Goal: Information Seeking & Learning: Learn about a topic

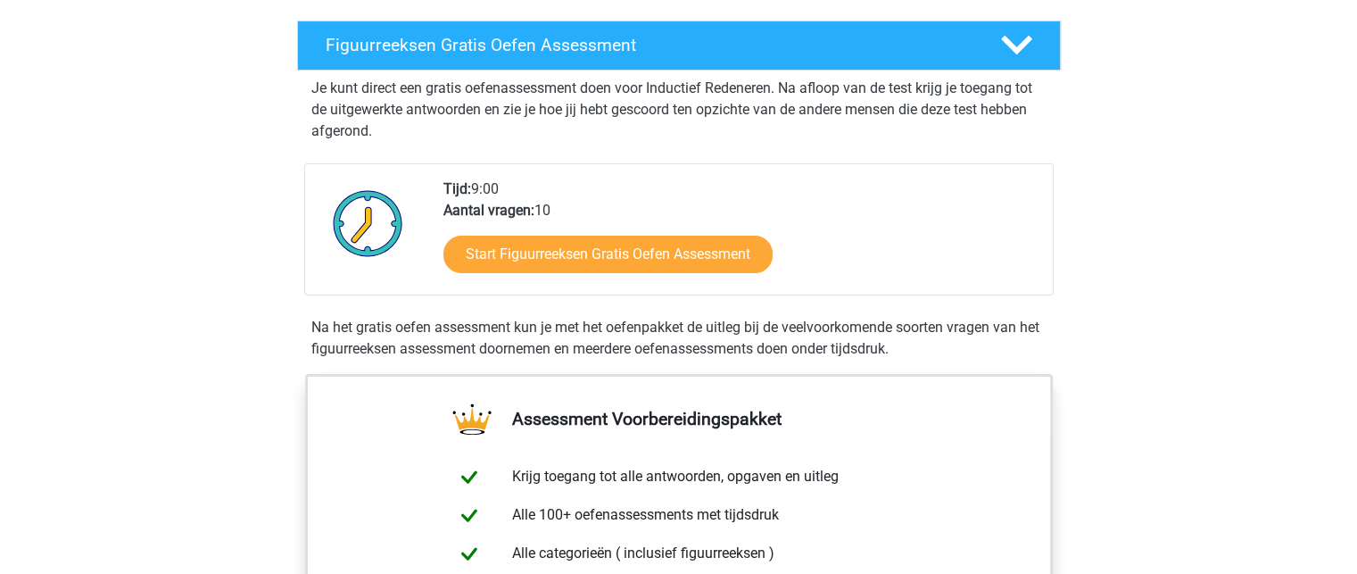
scroll to position [296, 0]
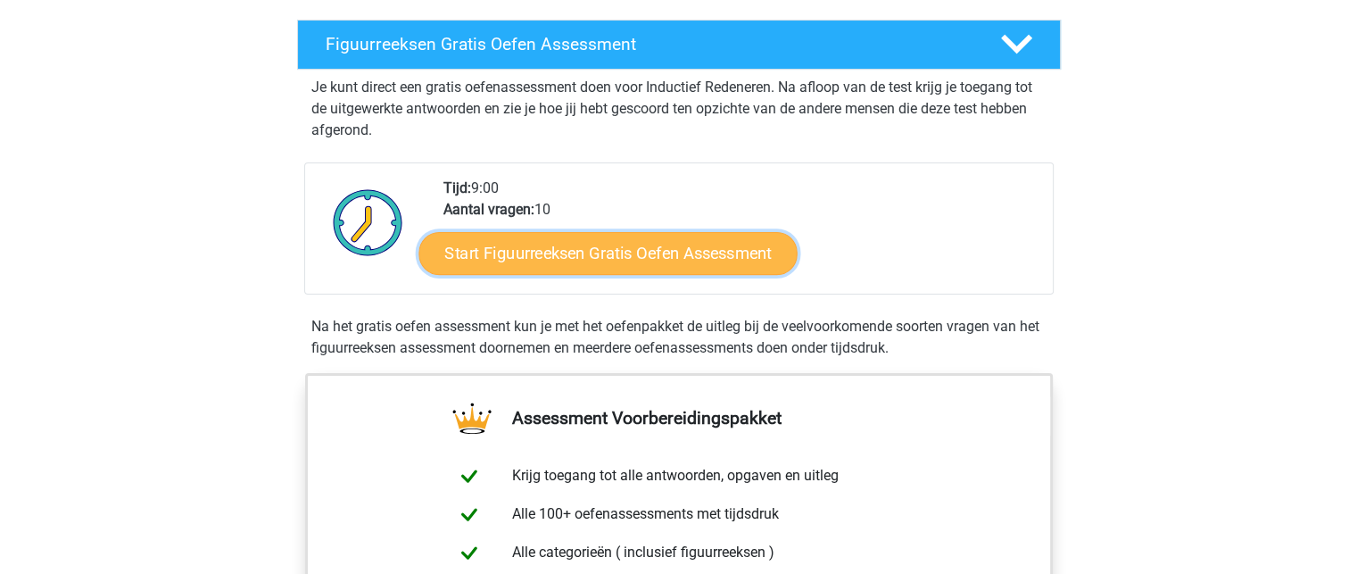
click at [650, 261] on link "Start Figuurreeksen Gratis Oefen Assessment" at bounding box center [607, 252] width 378 height 43
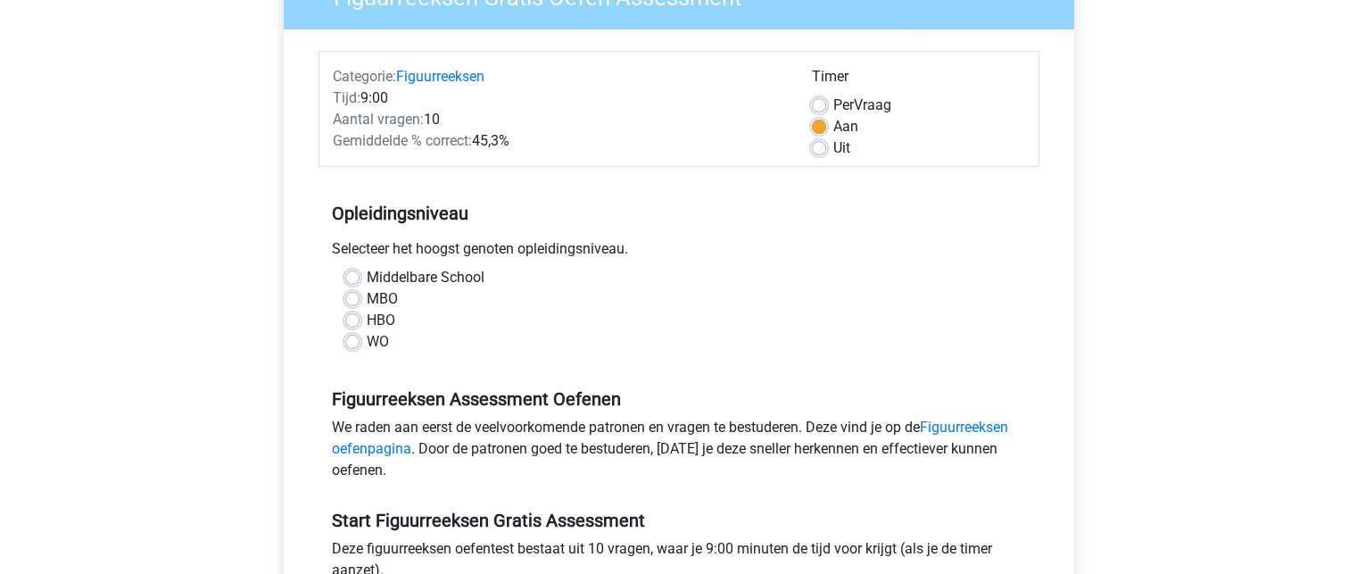
scroll to position [186, 0]
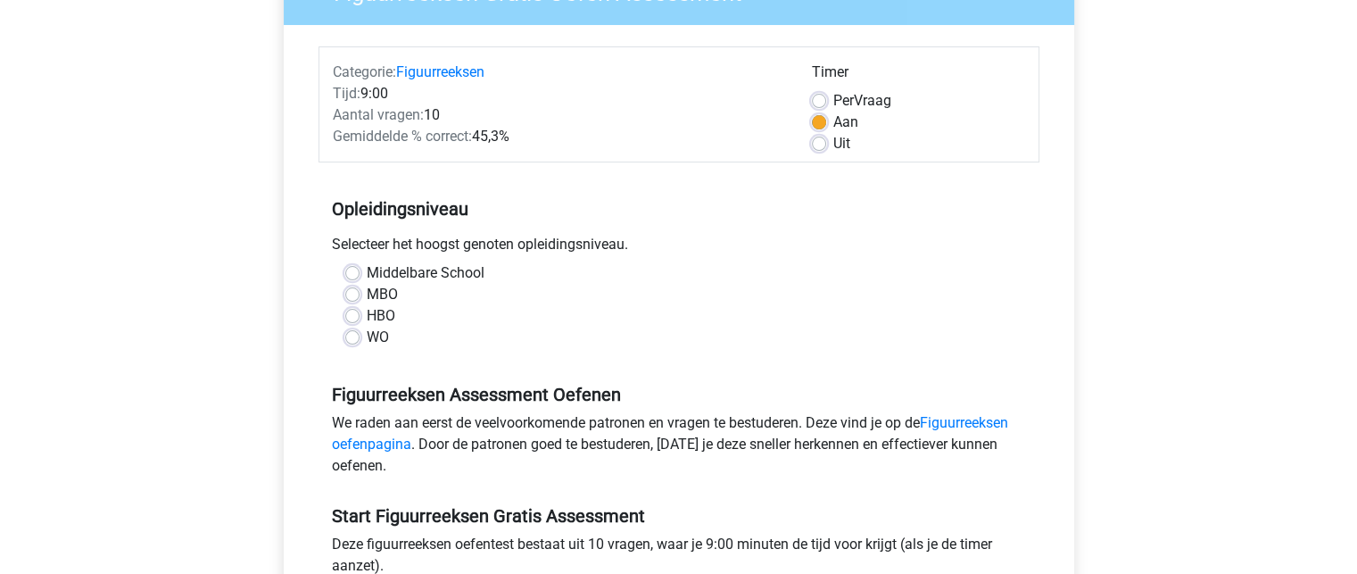
click at [367, 318] on label "HBO" at bounding box center [381, 315] width 29 height 21
click at [353, 318] on input "HBO" at bounding box center [352, 314] width 14 height 18
radio input "true"
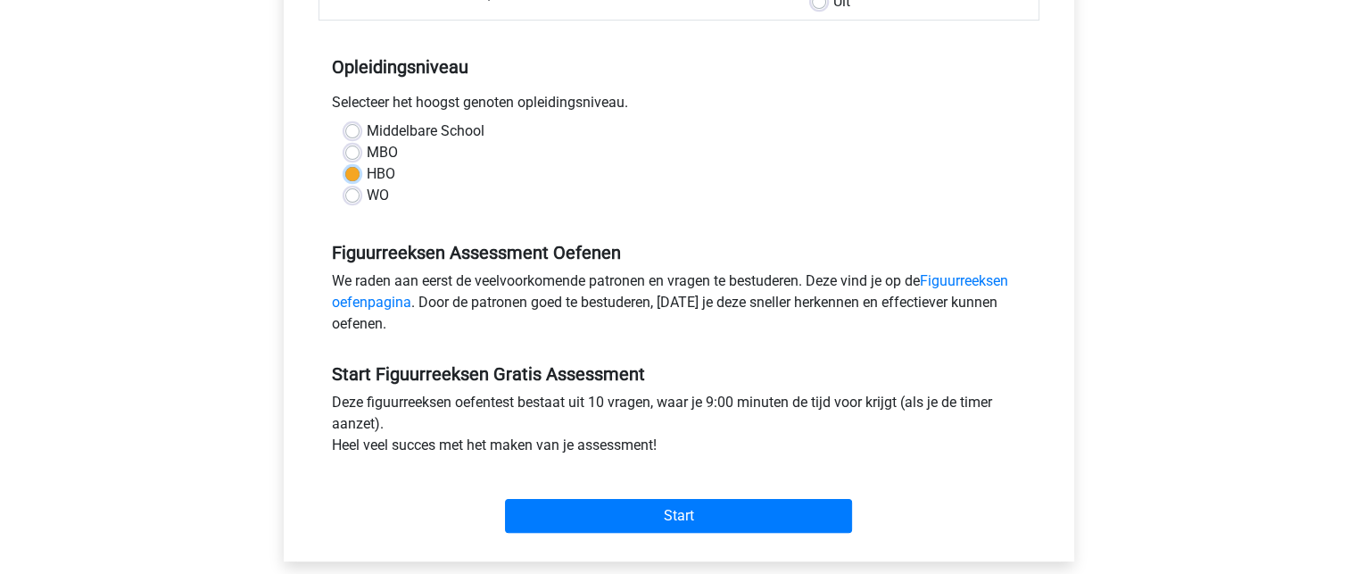
scroll to position [328, 0]
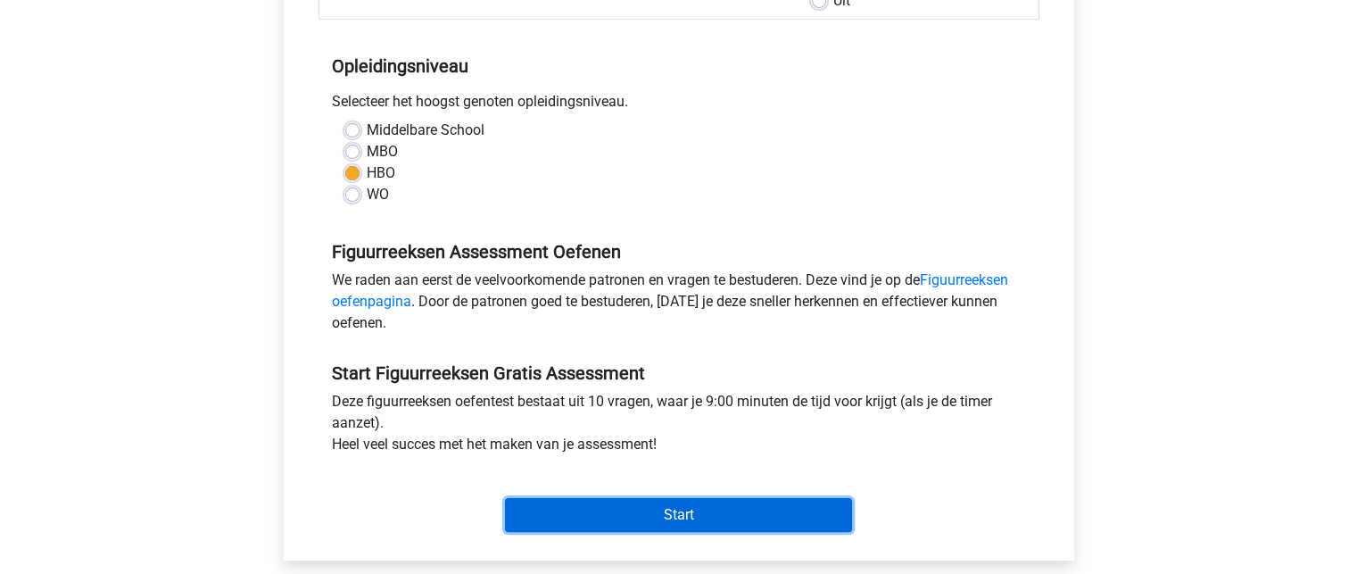
click at [647, 527] on input "Start" at bounding box center [678, 515] width 347 height 34
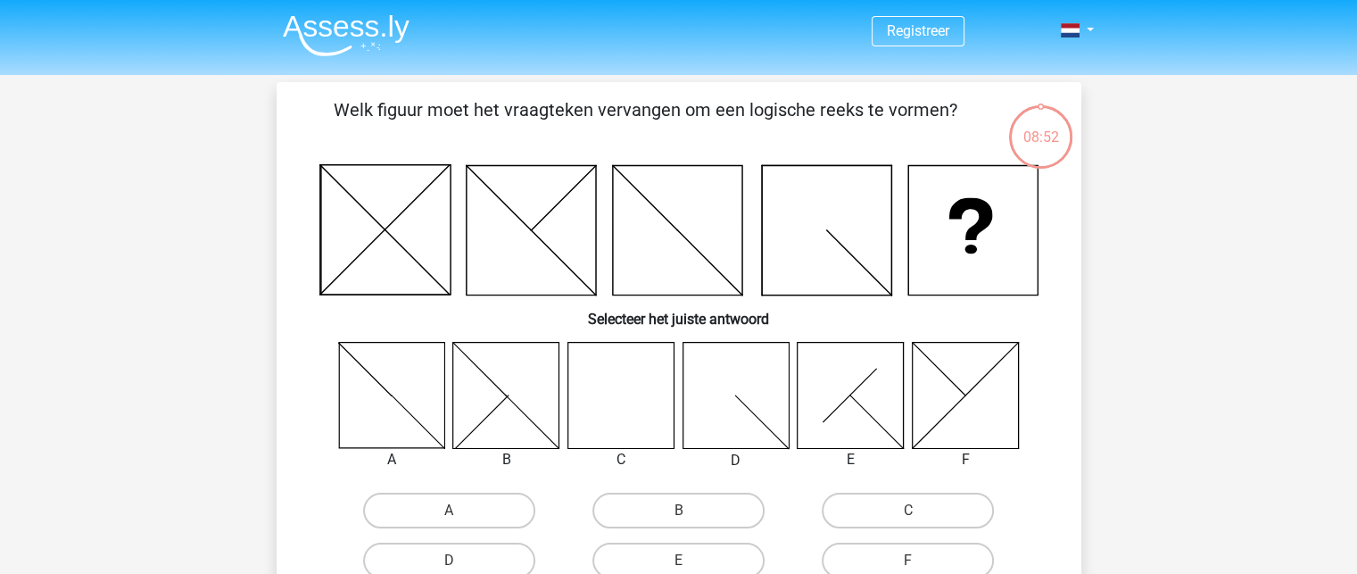
click at [635, 403] on icon at bounding box center [620, 395] width 106 height 106
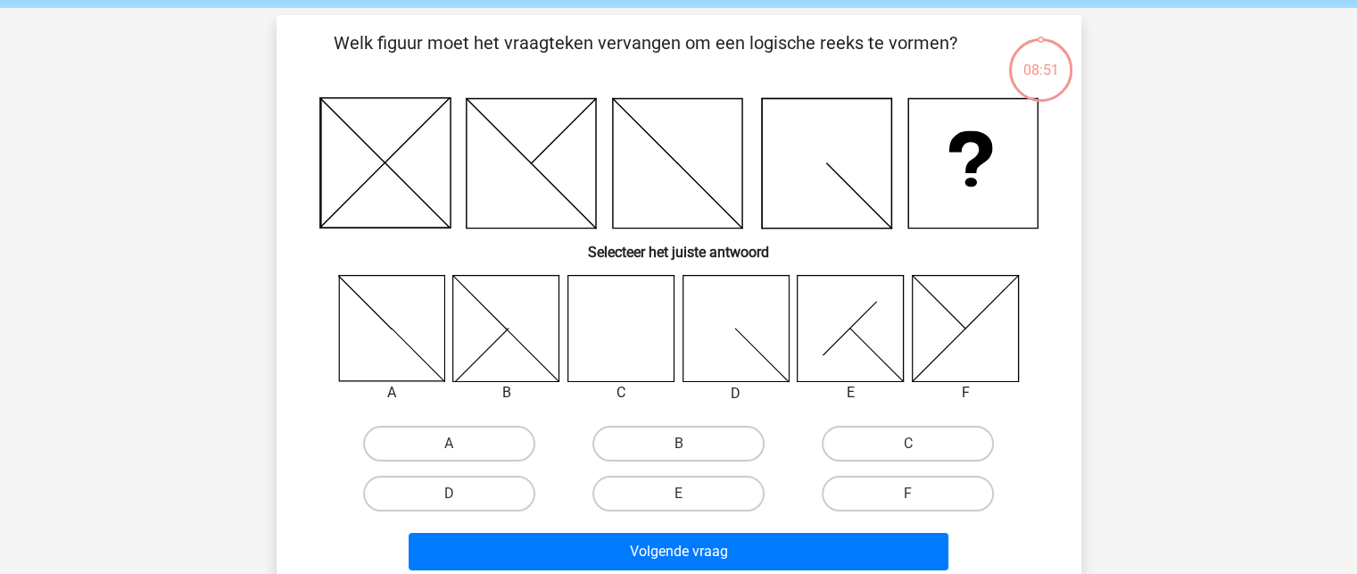
scroll to position [75, 0]
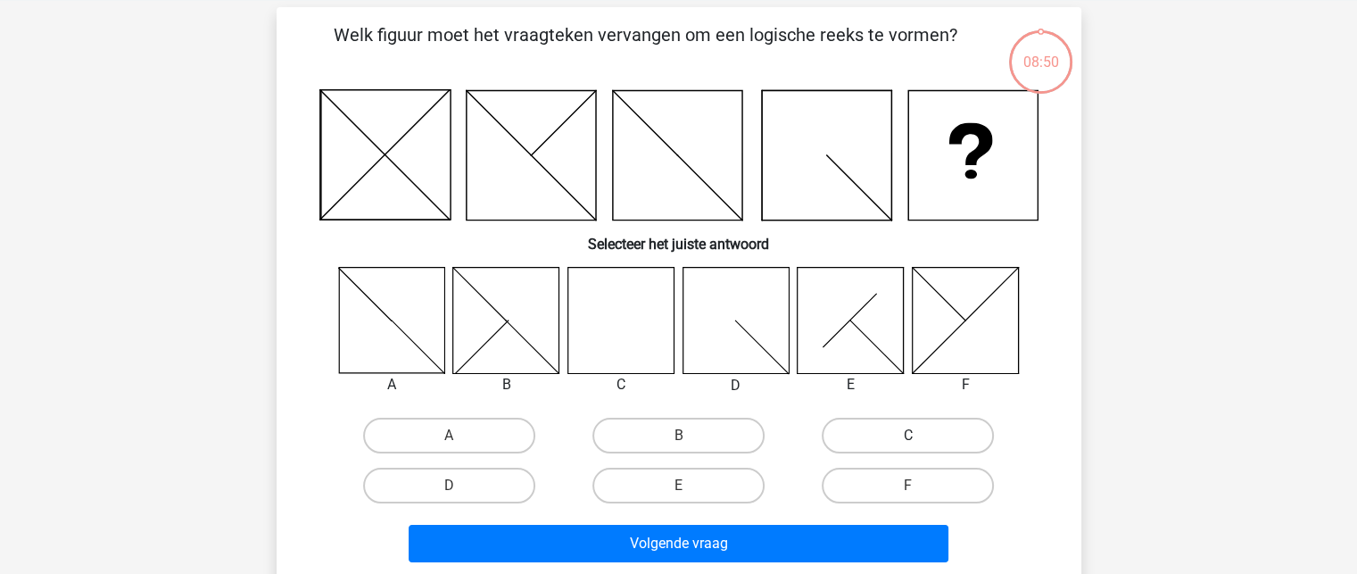
click at [891, 434] on label "C" at bounding box center [908, 436] width 172 height 36
click at [908, 435] on input "C" at bounding box center [914, 441] width 12 height 12
radio input "true"
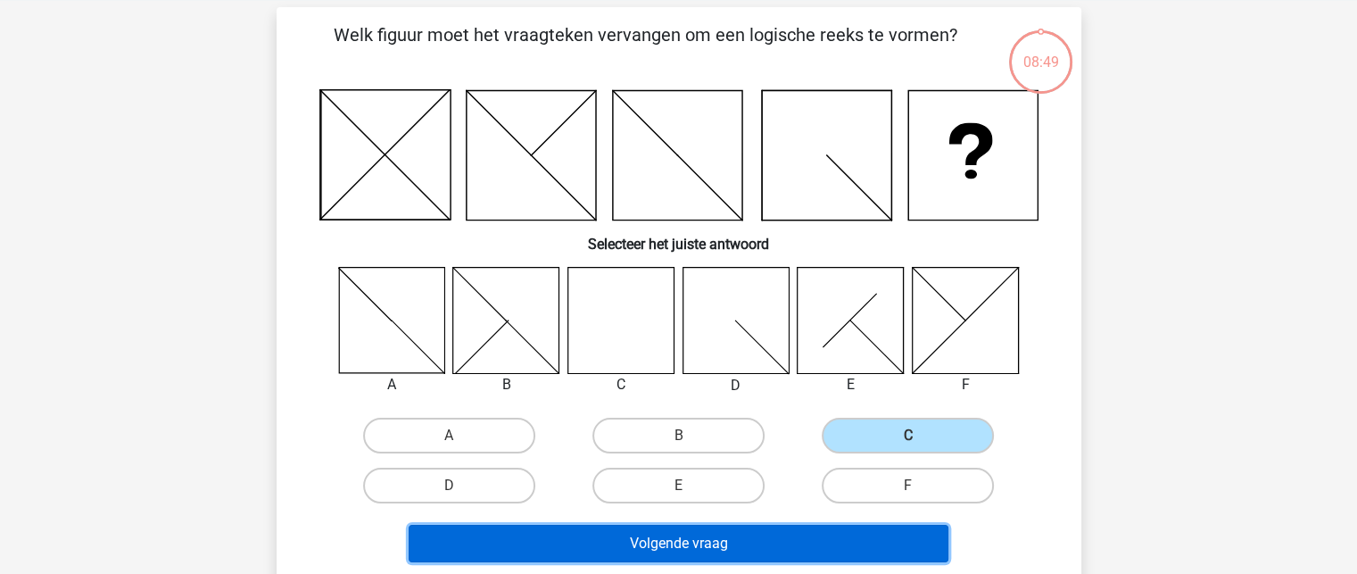
click at [719, 542] on button "Volgende vraag" at bounding box center [679, 543] width 540 height 37
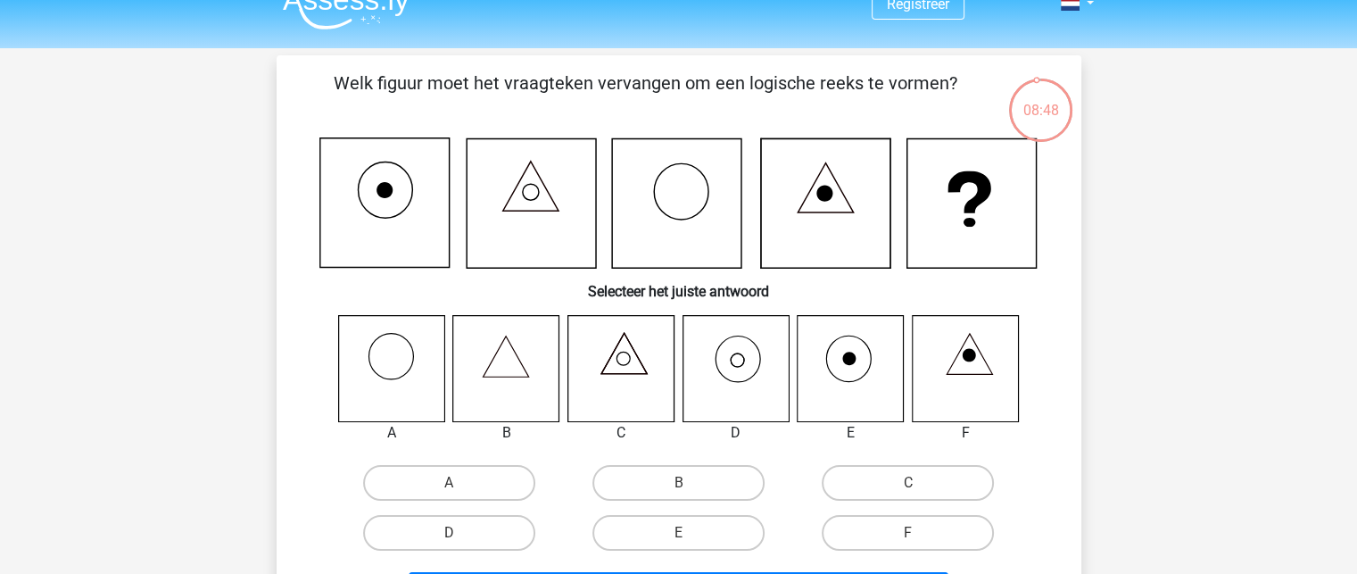
scroll to position [25, 0]
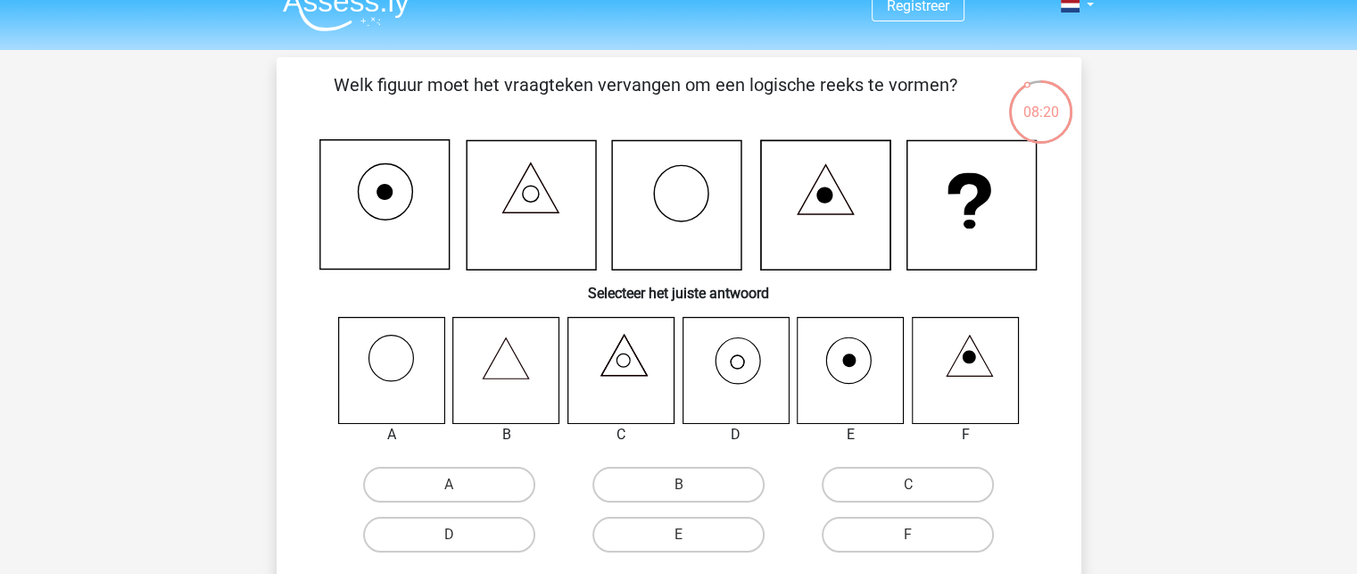
click at [744, 351] on icon at bounding box center [736, 370] width 106 height 106
click at [494, 525] on label "D" at bounding box center [449, 535] width 172 height 36
click at [460, 534] on input "D" at bounding box center [455, 540] width 12 height 12
radio input "true"
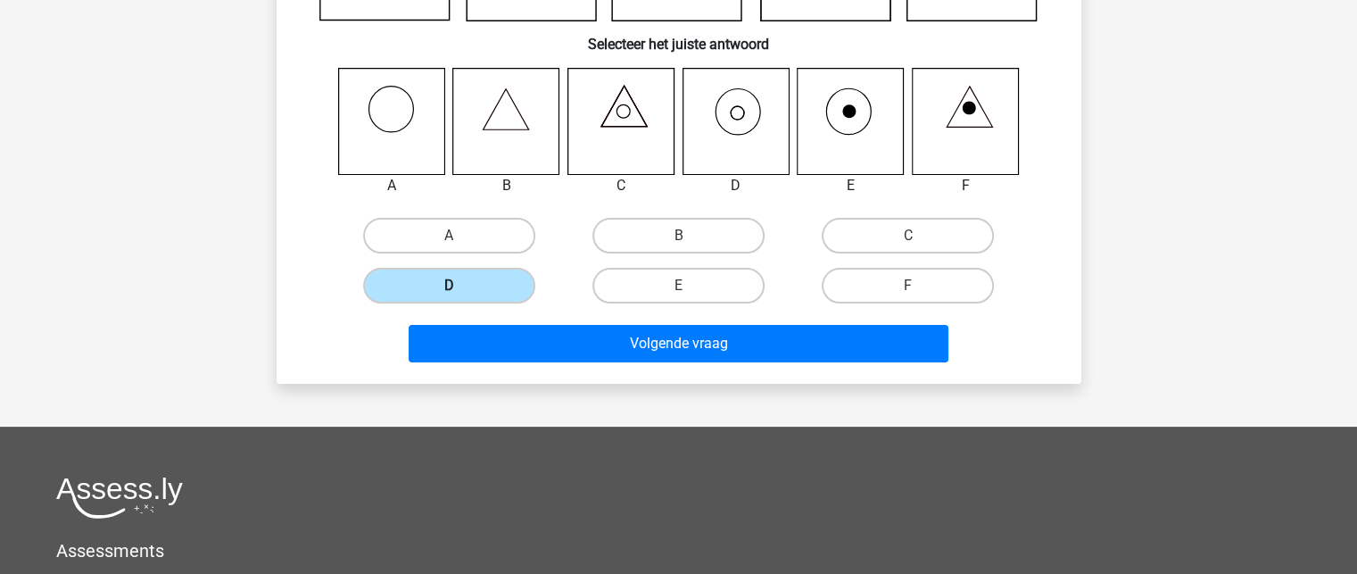
scroll to position [303, 0]
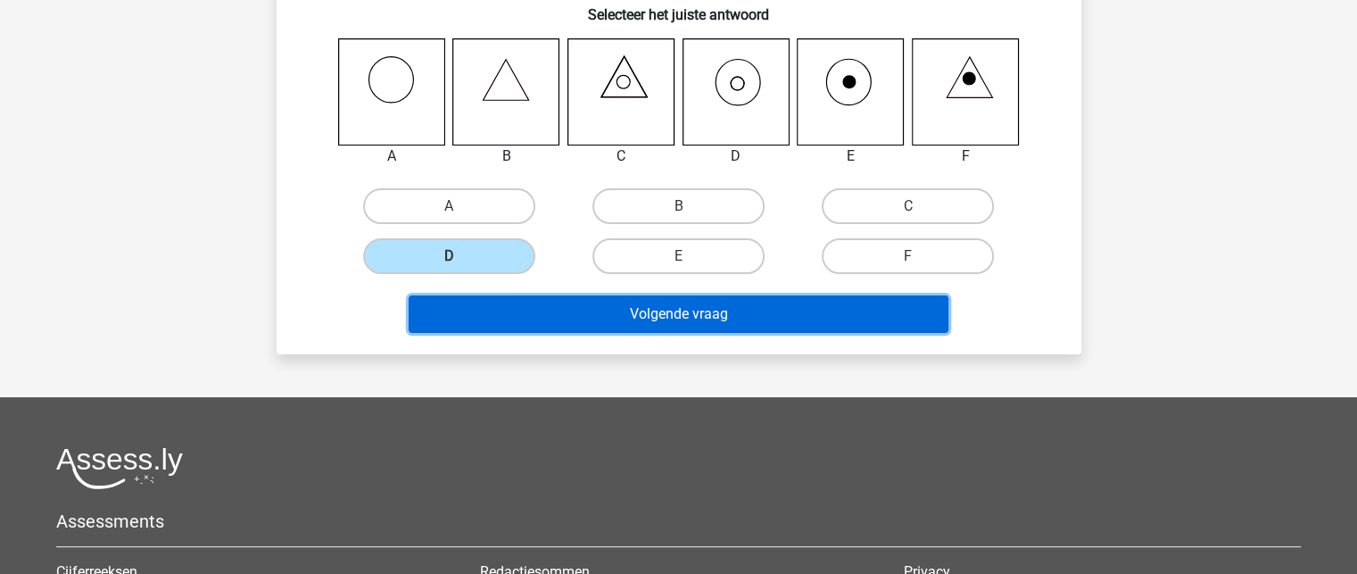
click at [666, 327] on button "Volgende vraag" at bounding box center [679, 313] width 540 height 37
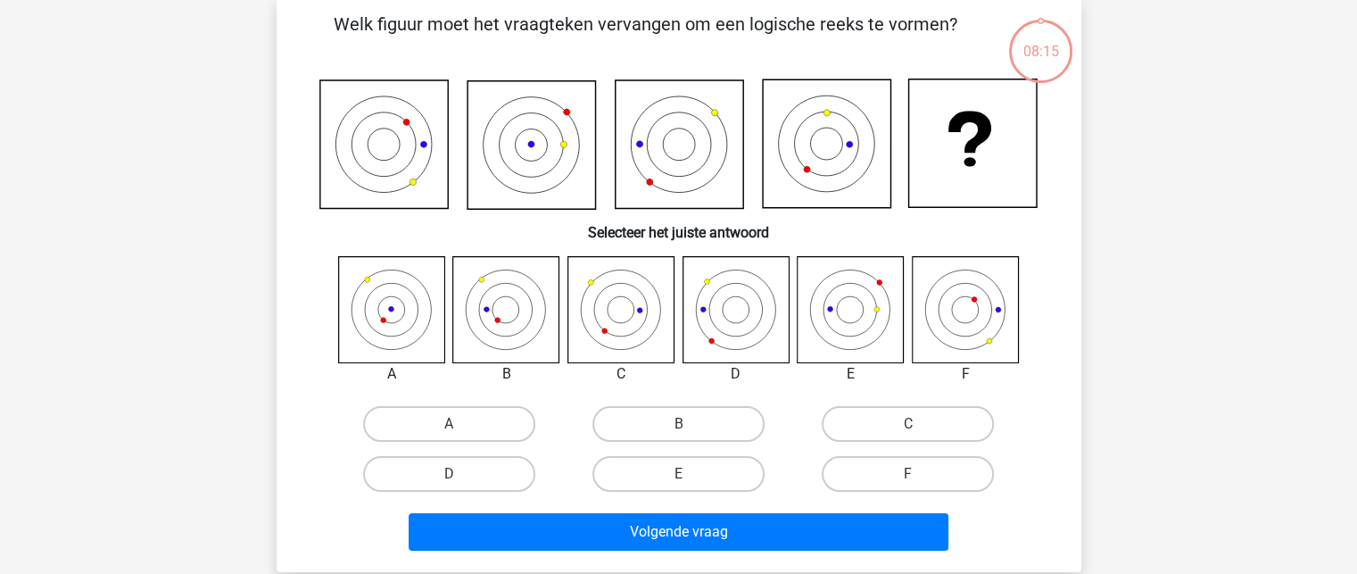
scroll to position [82, 0]
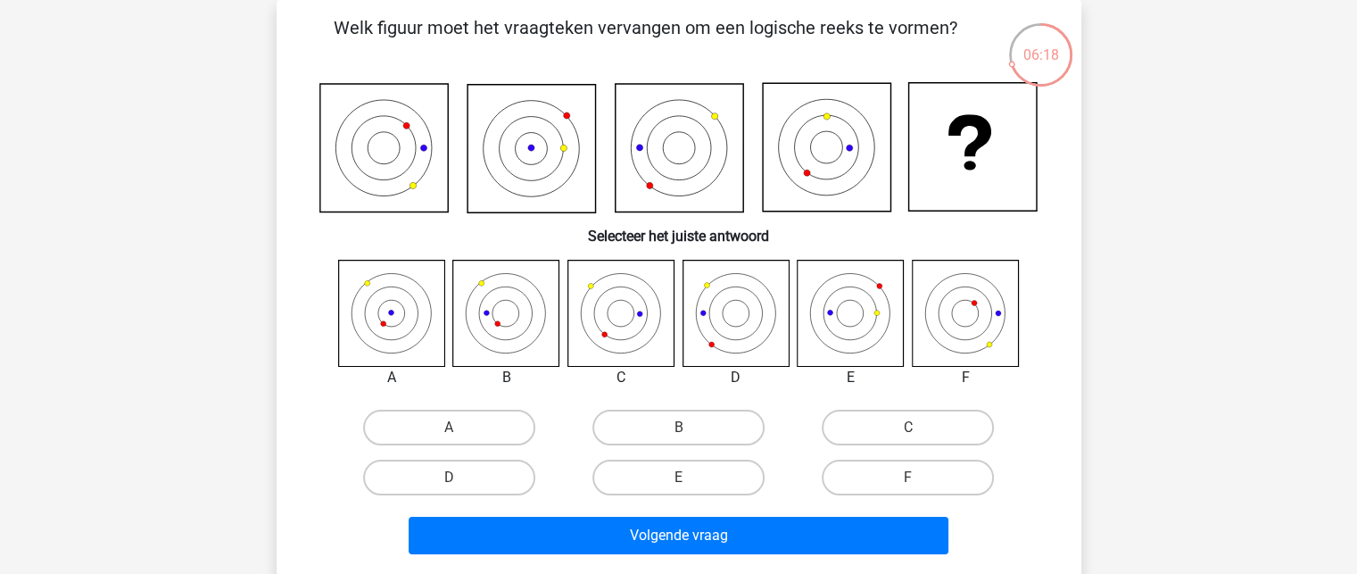
click at [492, 314] on icon at bounding box center [506, 313] width 106 height 106
click at [653, 420] on label "B" at bounding box center [678, 428] width 172 height 36
click at [678, 427] on input "B" at bounding box center [684, 433] width 12 height 12
radio input "true"
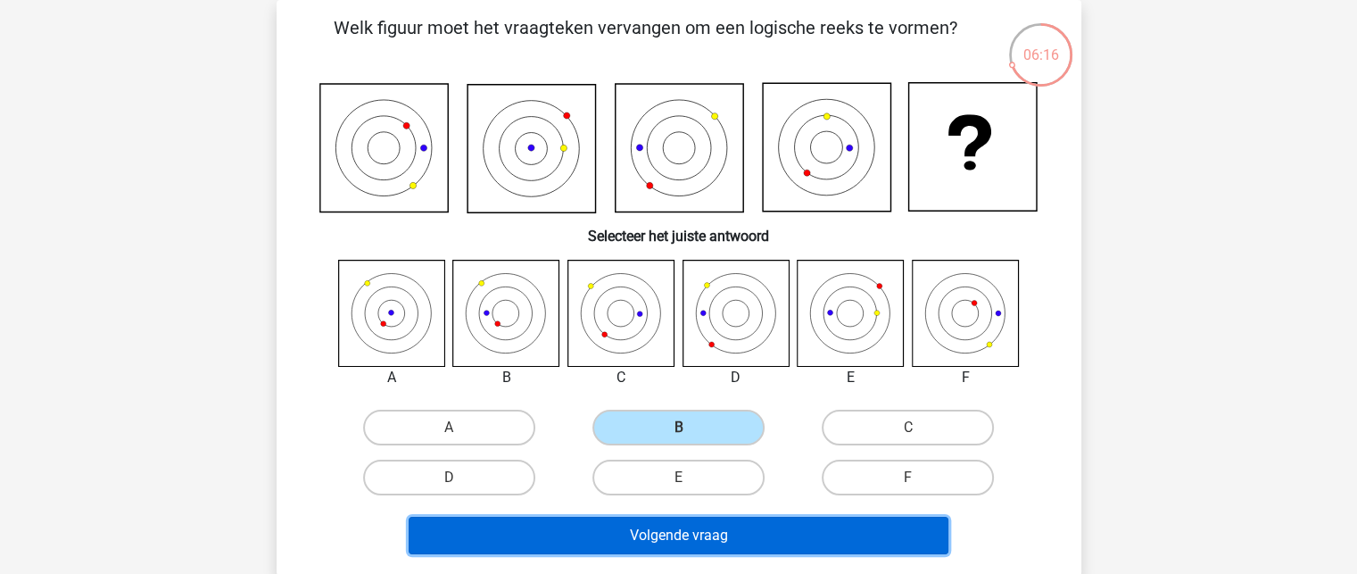
click at [680, 543] on button "Volgende vraag" at bounding box center [679, 535] width 540 height 37
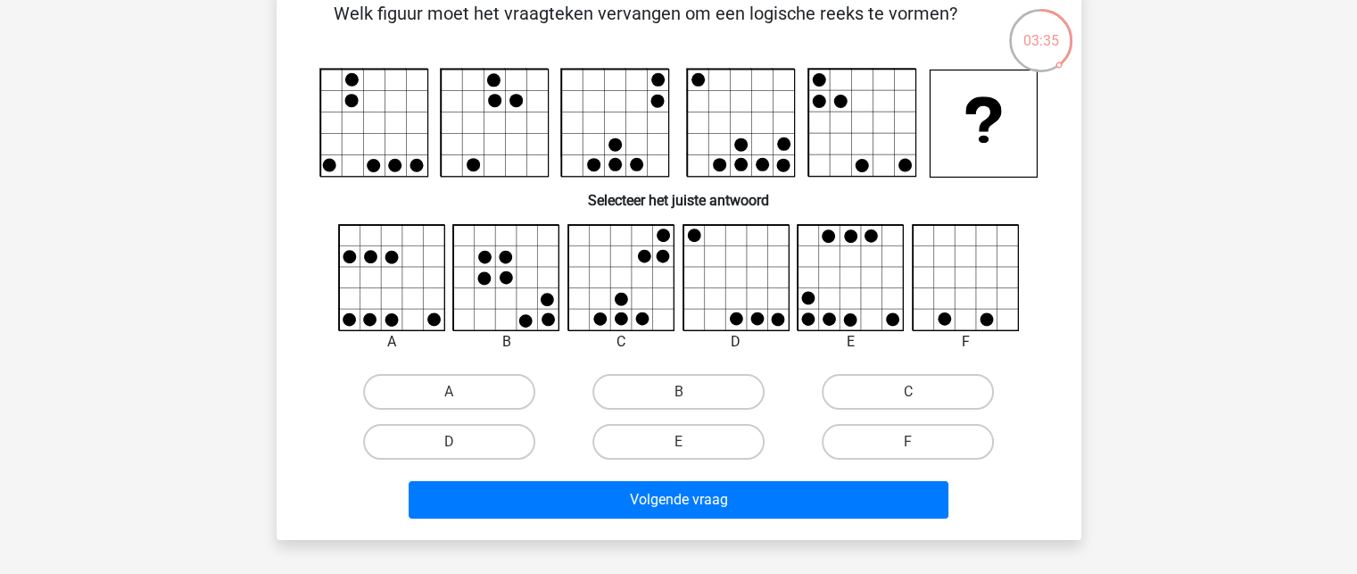
scroll to position [98, 0]
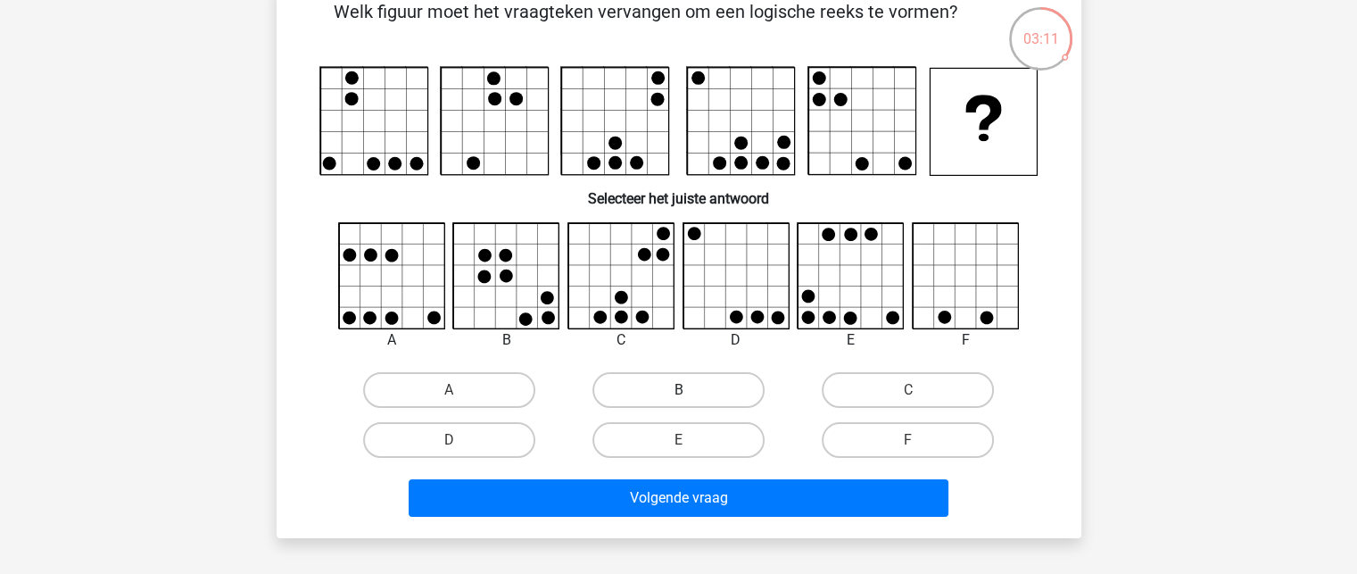
click at [682, 388] on label "B" at bounding box center [678, 390] width 172 height 36
click at [682, 390] on input "B" at bounding box center [684, 396] width 12 height 12
radio input "true"
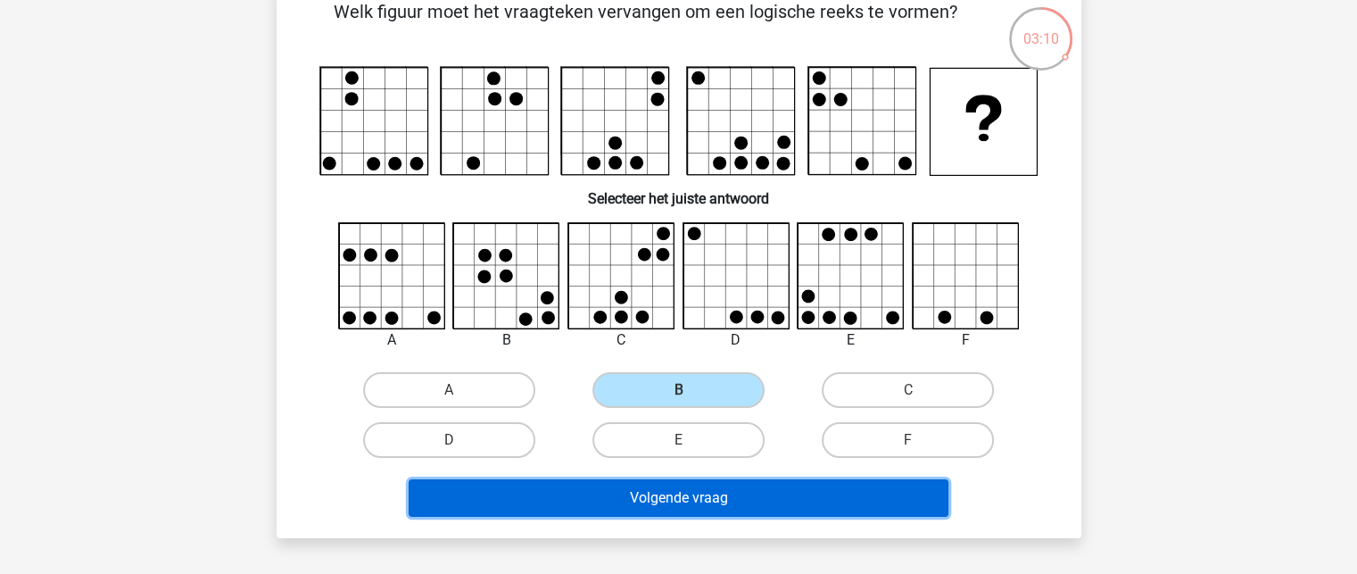
click at [682, 509] on button "Volgende vraag" at bounding box center [679, 497] width 540 height 37
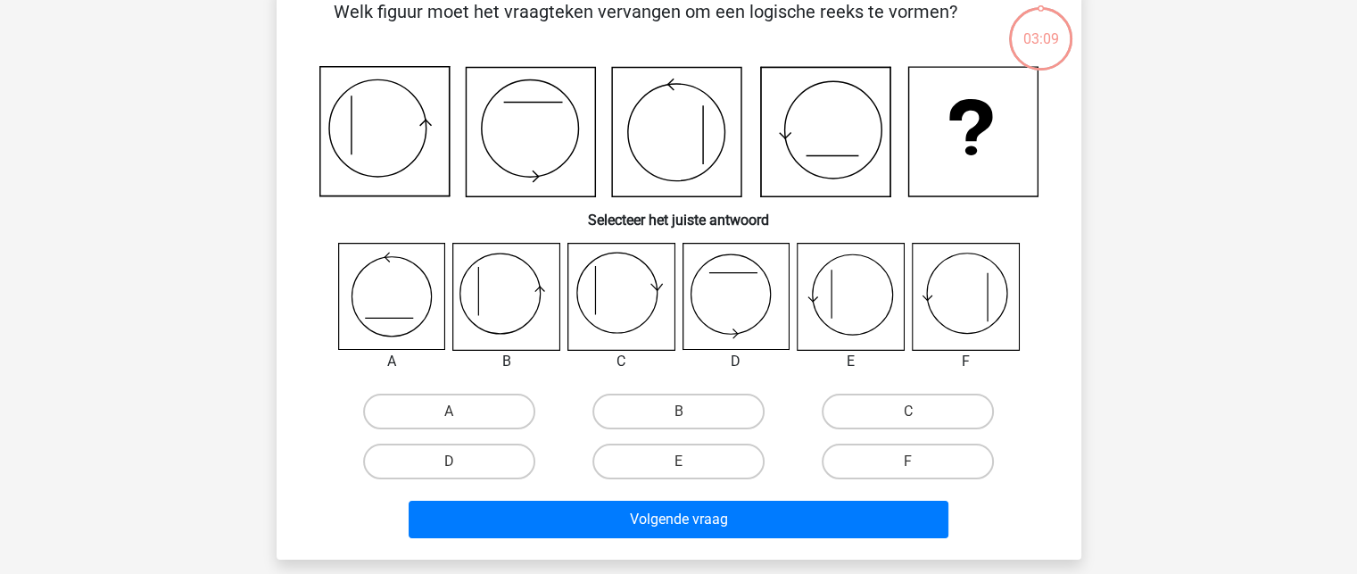
scroll to position [82, 0]
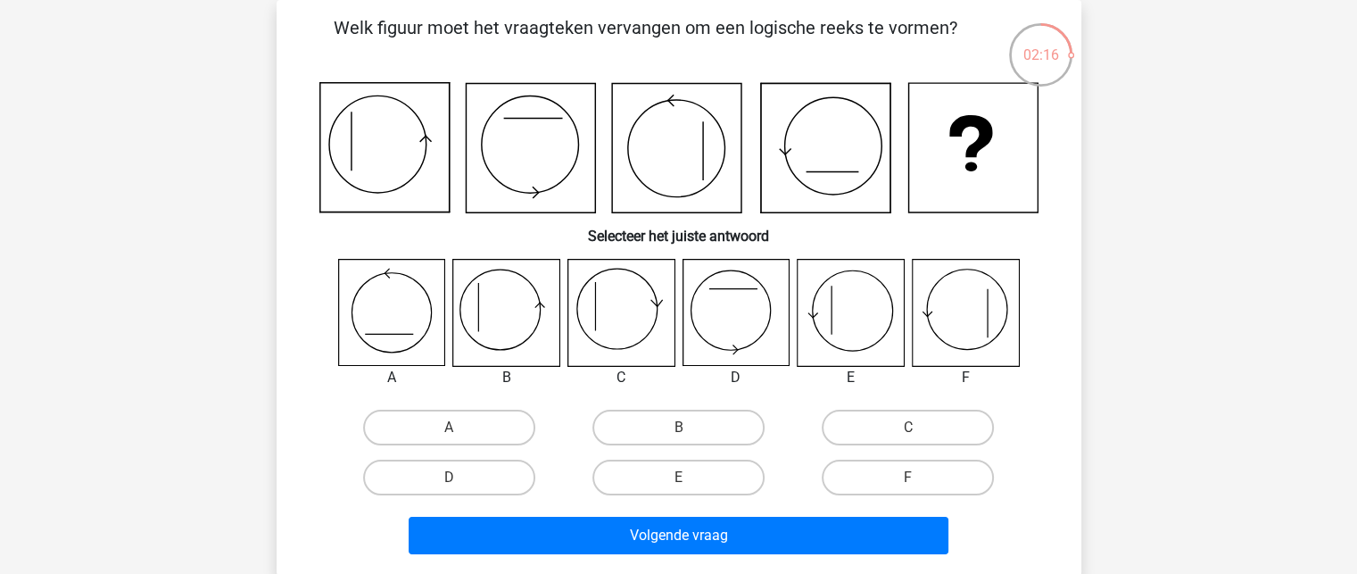
click at [500, 313] on icon at bounding box center [506, 313] width 106 height 106
click at [653, 414] on label "B" at bounding box center [678, 428] width 172 height 36
click at [678, 427] on input "B" at bounding box center [684, 433] width 12 height 12
radio input "true"
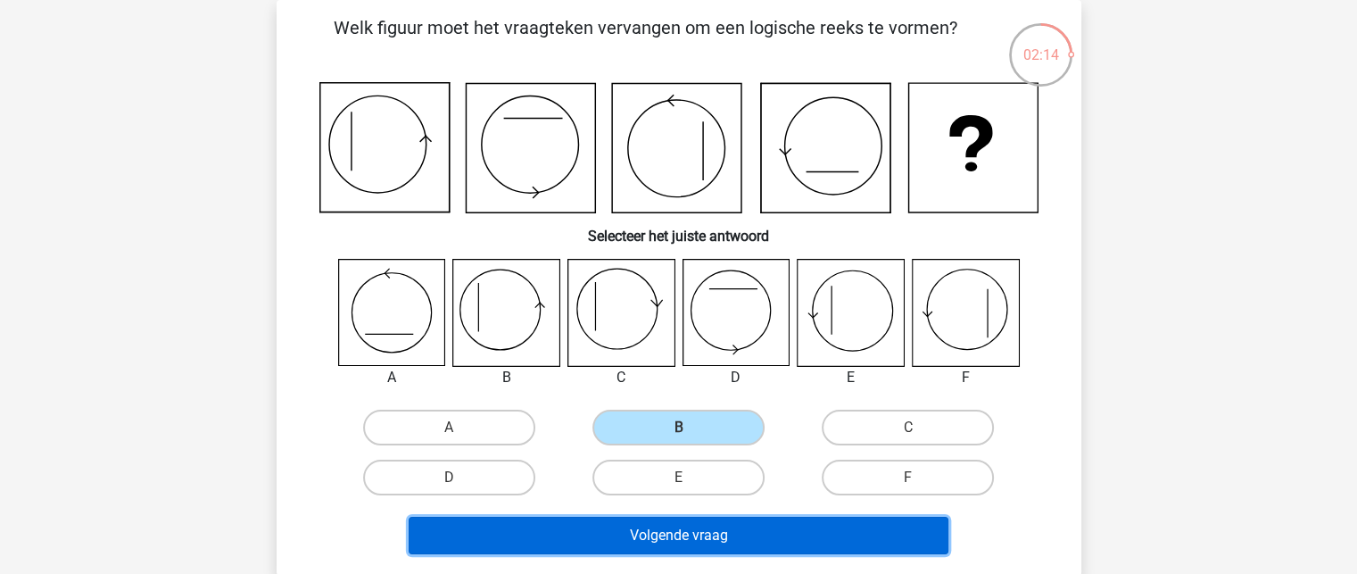
click at [674, 534] on button "Volgende vraag" at bounding box center [679, 535] width 540 height 37
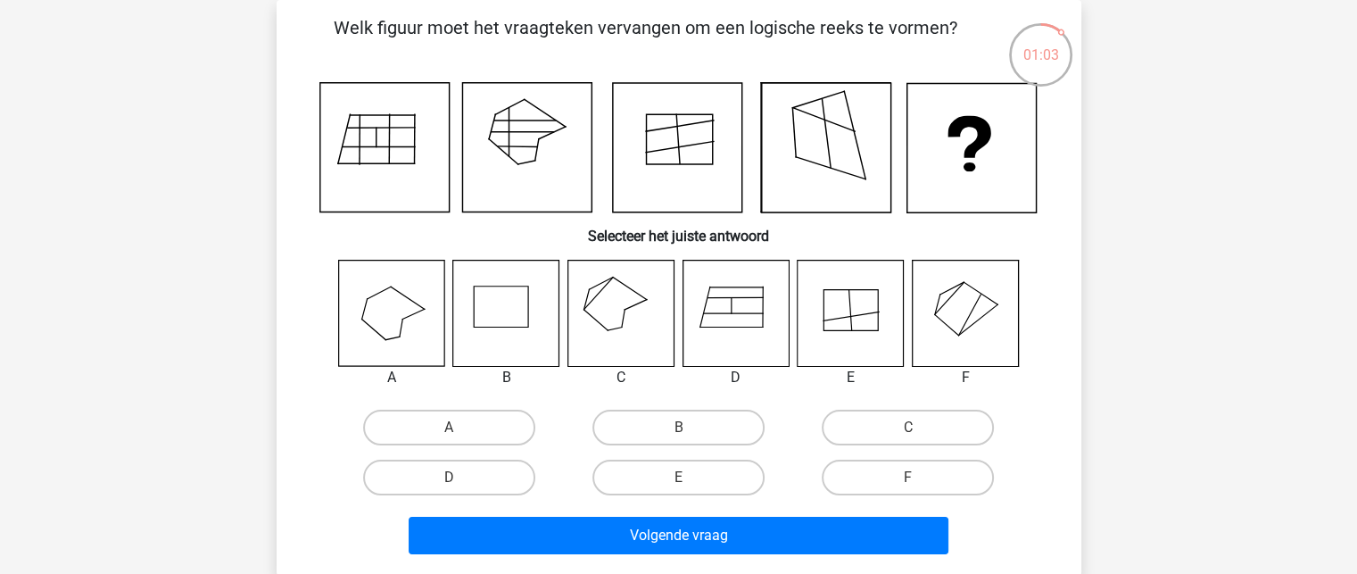
click at [621, 304] on icon at bounding box center [620, 313] width 106 height 106
click at [889, 433] on label "C" at bounding box center [908, 428] width 172 height 36
click at [908, 433] on input "C" at bounding box center [914, 433] width 12 height 12
radio input "true"
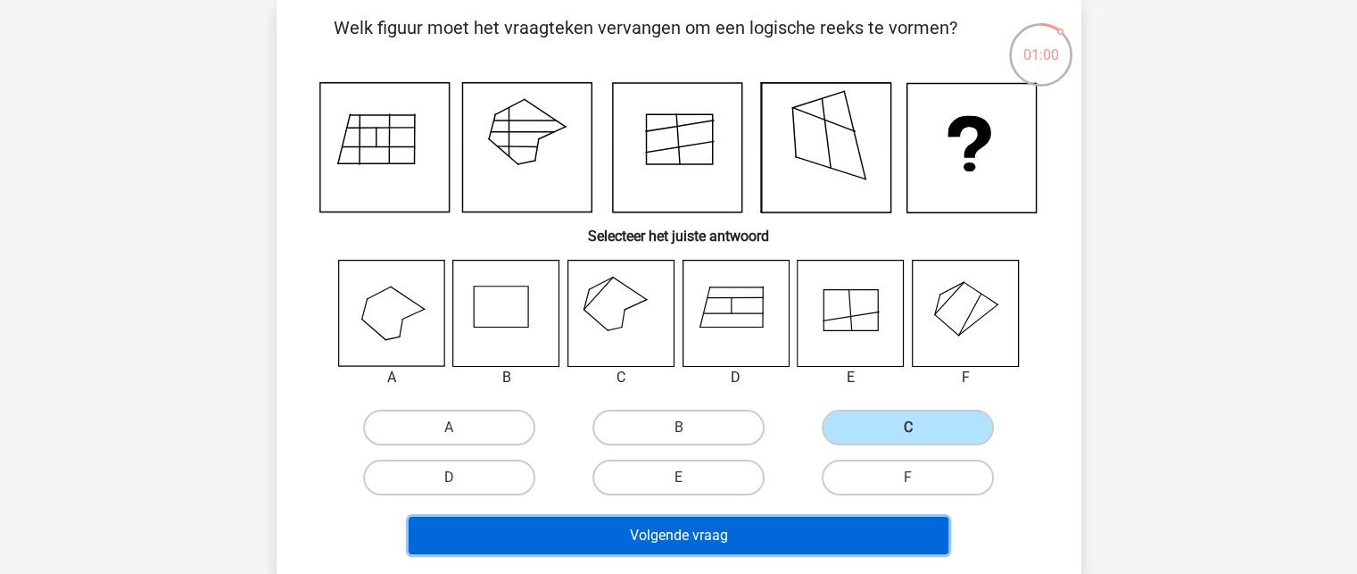
click at [778, 525] on button "Volgende vraag" at bounding box center [679, 535] width 540 height 37
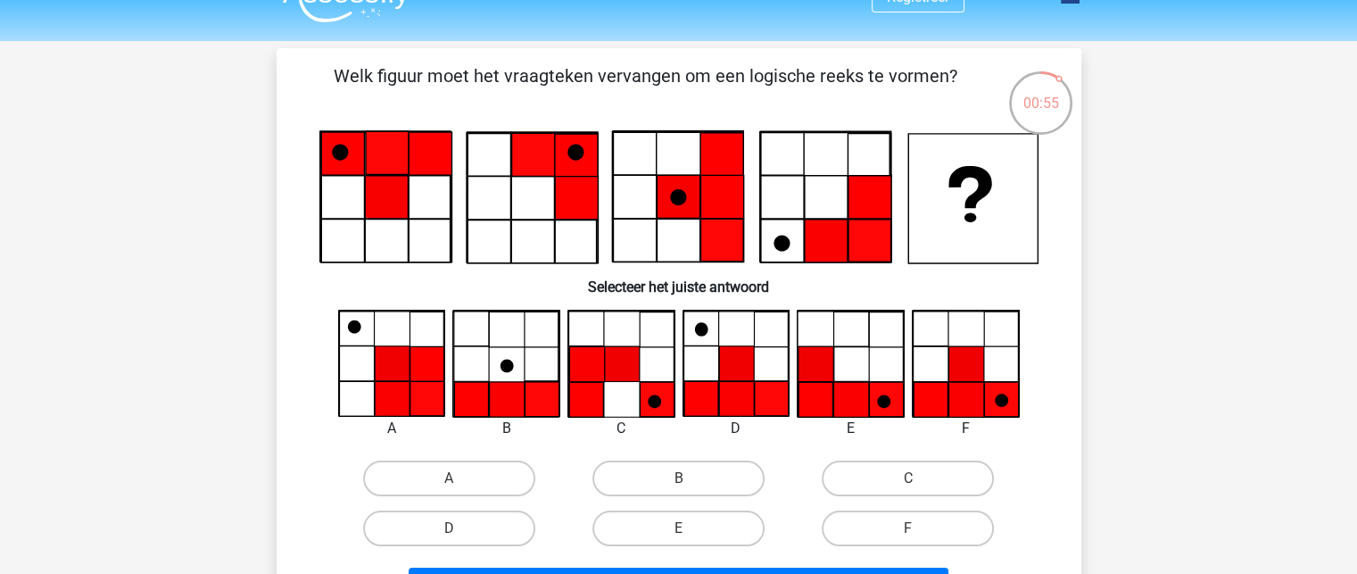
scroll to position [30, 0]
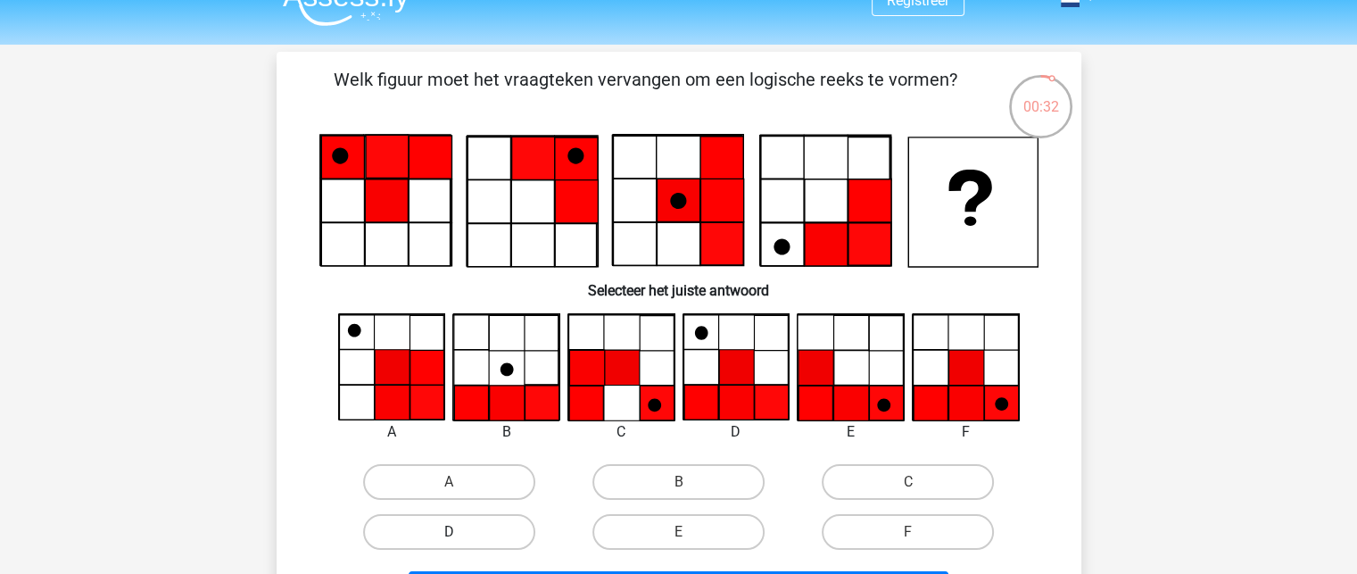
click at [475, 525] on label "D" at bounding box center [449, 532] width 172 height 36
click at [460, 532] on input "D" at bounding box center [455, 538] width 12 height 12
radio input "true"
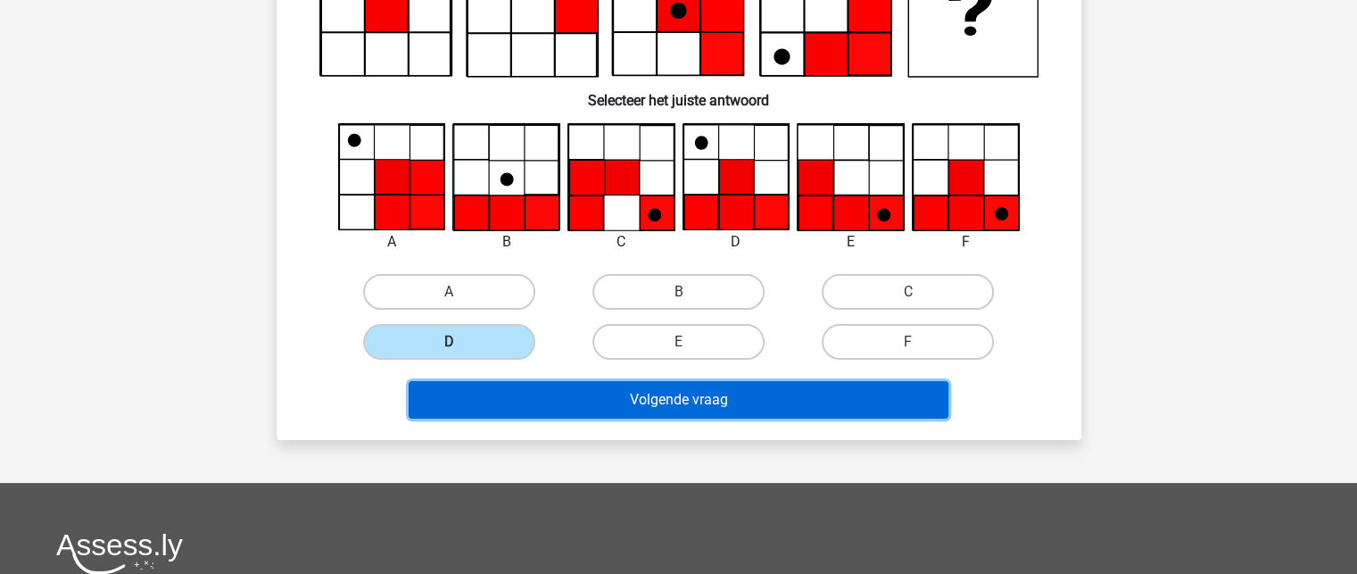
click at [617, 396] on button "Volgende vraag" at bounding box center [679, 399] width 540 height 37
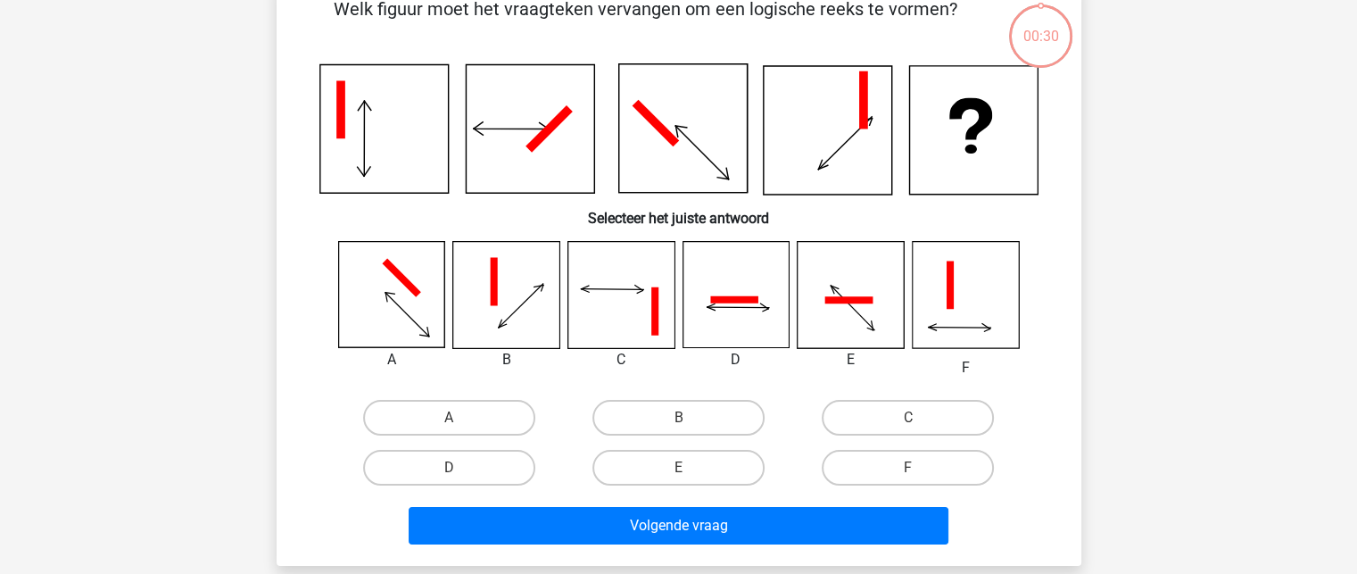
scroll to position [82, 0]
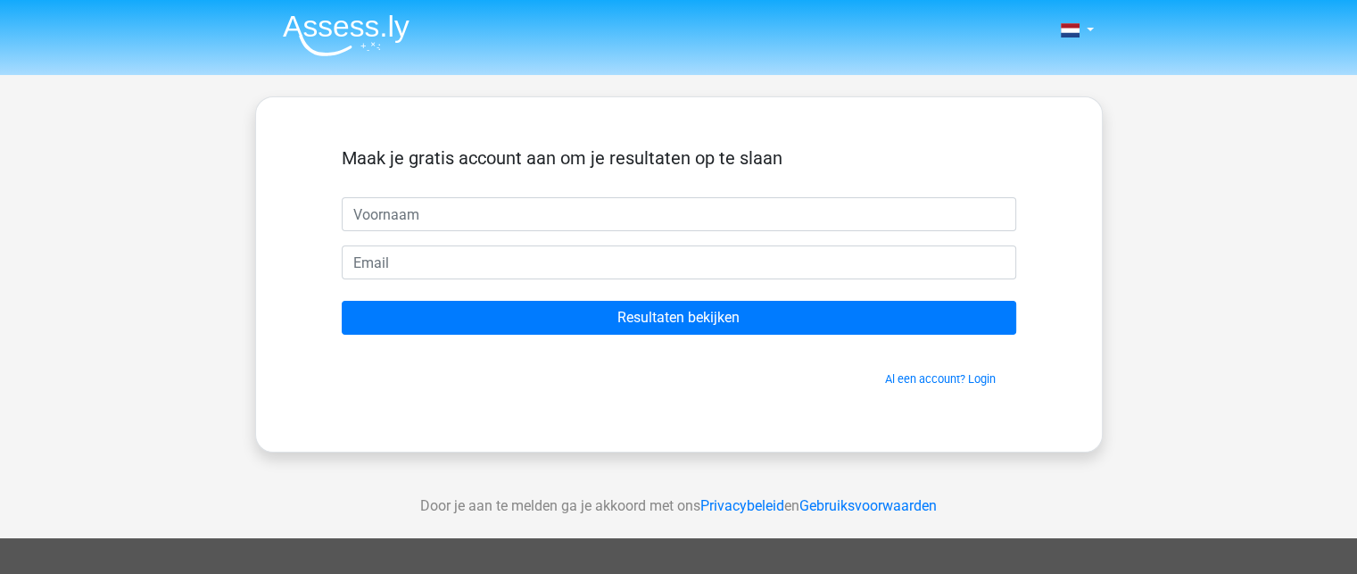
click at [502, 206] on input "text" at bounding box center [679, 214] width 674 height 34
type input "Io"
click at [418, 297] on form "Maak je gratis account aan om je resultaten op te slaan Io Resultaten bekijken …" at bounding box center [679, 267] width 674 height 240
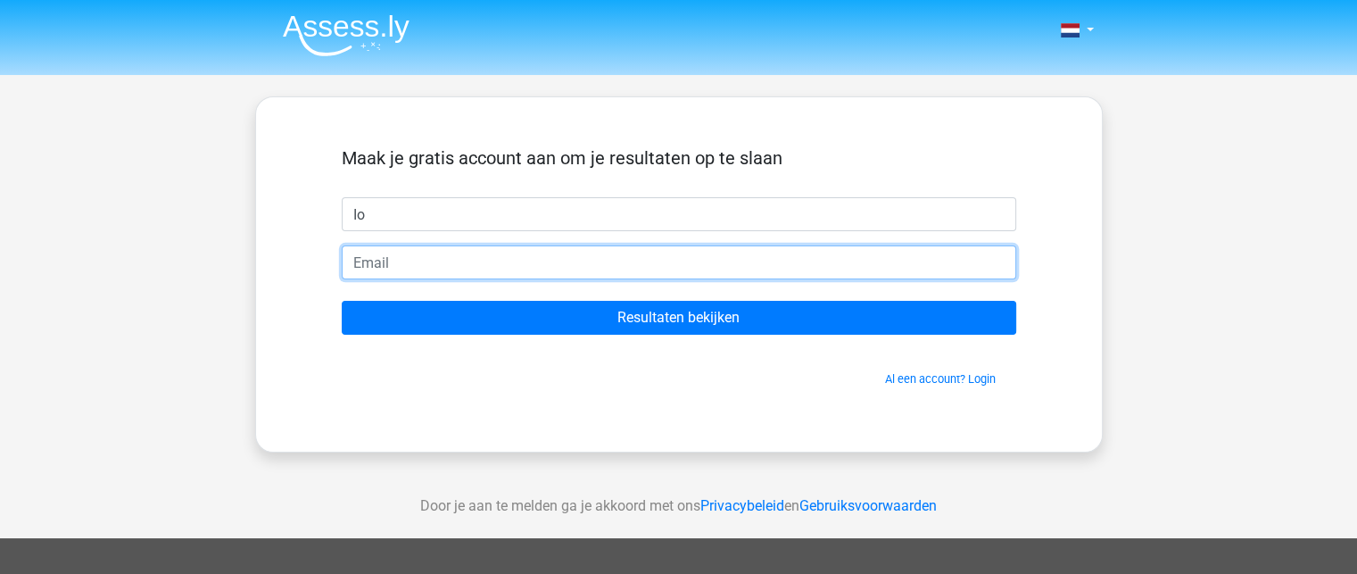
click at [443, 270] on input "email" at bounding box center [679, 262] width 674 height 34
type input "lenaerts_io@hotmail.com"
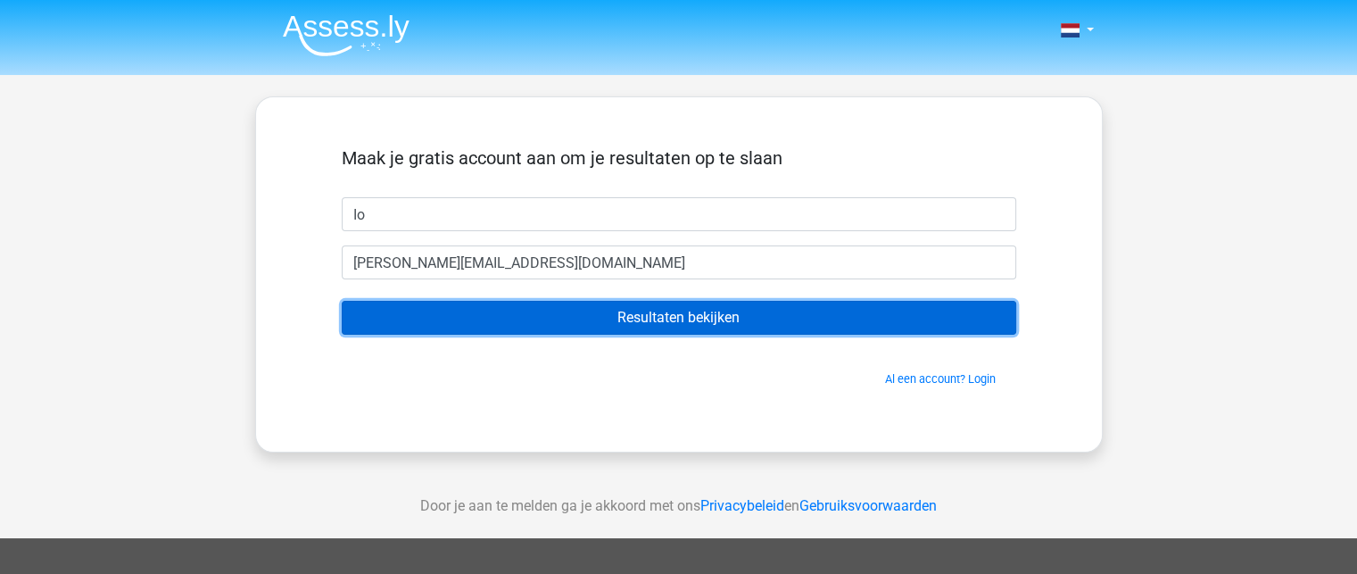
click at [517, 317] on input "Resultaten bekijken" at bounding box center [679, 318] width 674 height 34
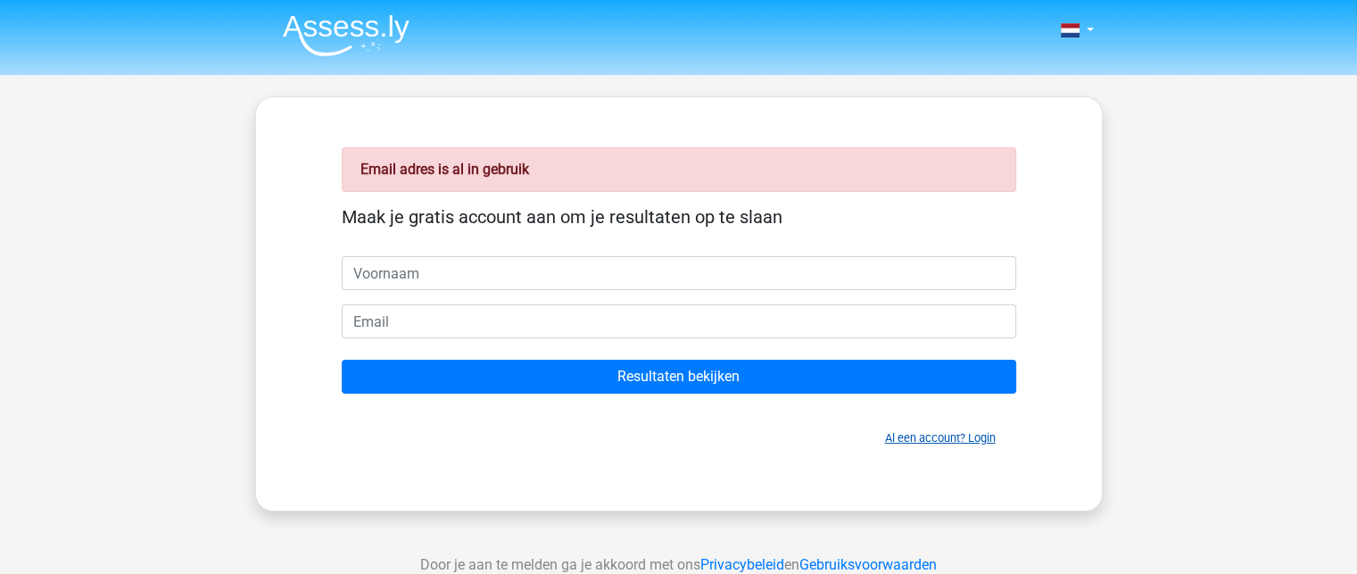
click at [946, 440] on link "Al een account? Login" at bounding box center [940, 437] width 111 height 13
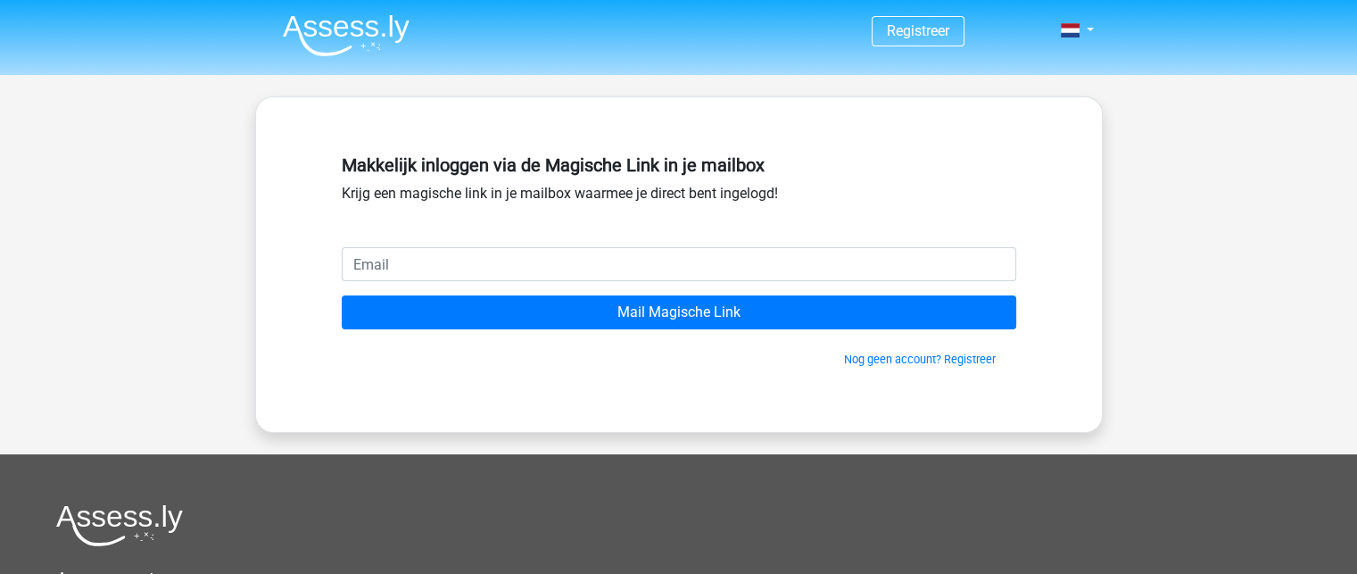
click at [554, 270] on input "email" at bounding box center [679, 264] width 674 height 34
type input "[PERSON_NAME][EMAIL_ADDRESS][DOMAIN_NAME]"
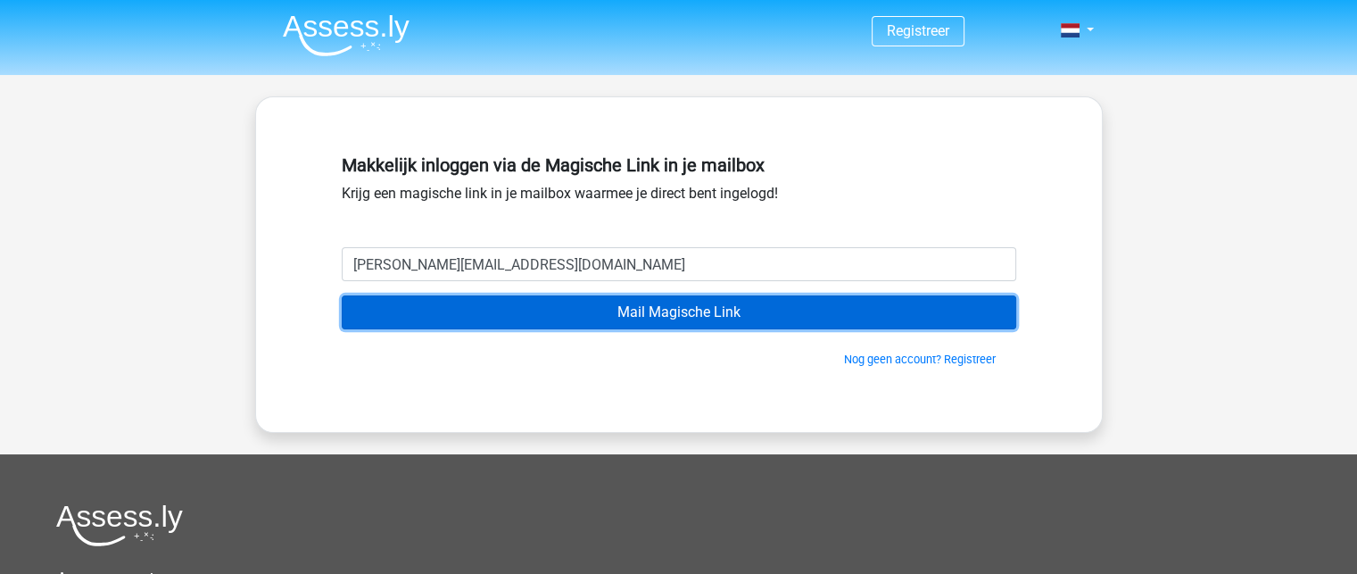
click at [613, 314] on input "Mail Magische Link" at bounding box center [679, 312] width 674 height 34
